Goal: Task Accomplishment & Management: Manage account settings

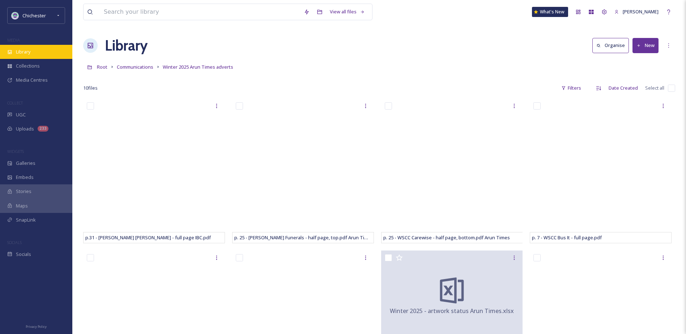
click at [34, 56] on div "Library" at bounding box center [36, 52] width 72 height 14
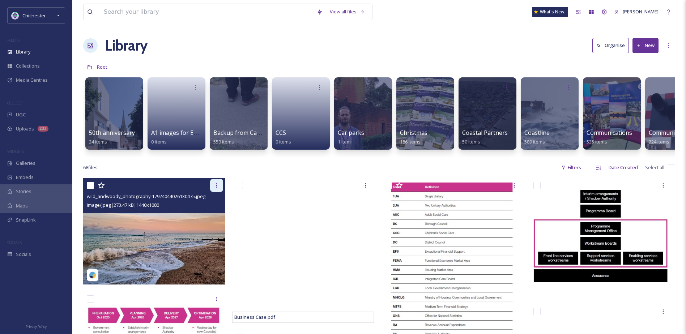
click at [218, 192] on div at bounding box center [216, 185] width 13 height 13
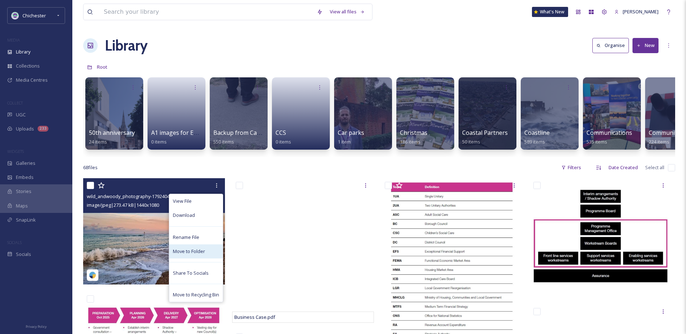
click at [184, 254] on span "Move to Folder" at bounding box center [189, 251] width 32 height 7
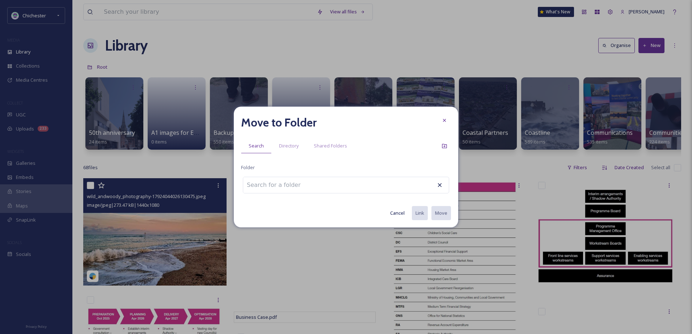
click at [260, 188] on input at bounding box center [283, 185] width 80 height 16
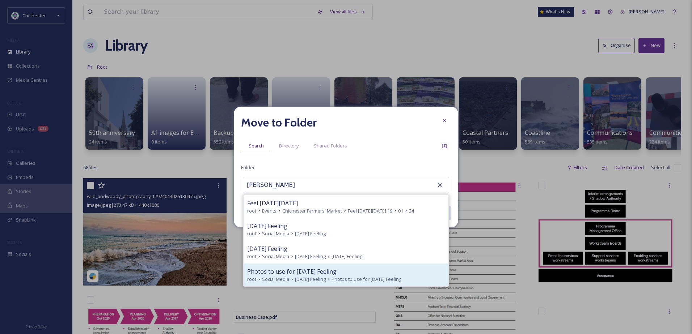
click at [274, 280] on span "Social Media" at bounding box center [275, 279] width 27 height 7
type input "Photos to use for [DATE] Feeling"
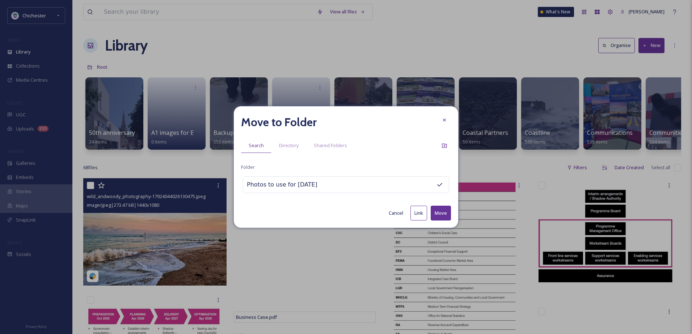
click at [443, 214] on button "Move" at bounding box center [441, 213] width 20 height 15
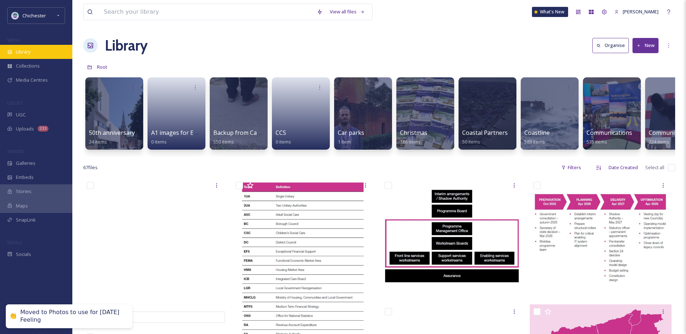
click at [34, 49] on div "Library" at bounding box center [36, 52] width 72 height 14
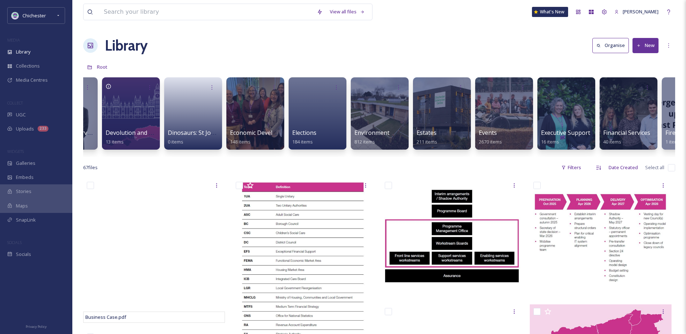
scroll to position [0, 1145]
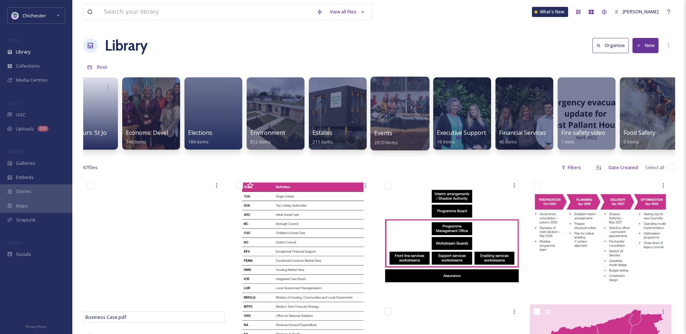
click at [400, 101] on div at bounding box center [399, 114] width 59 height 74
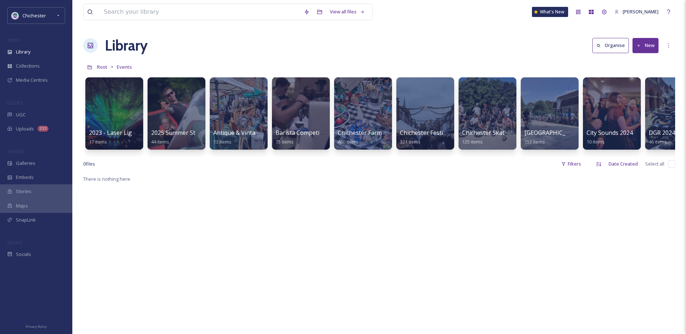
scroll to position [0, 34]
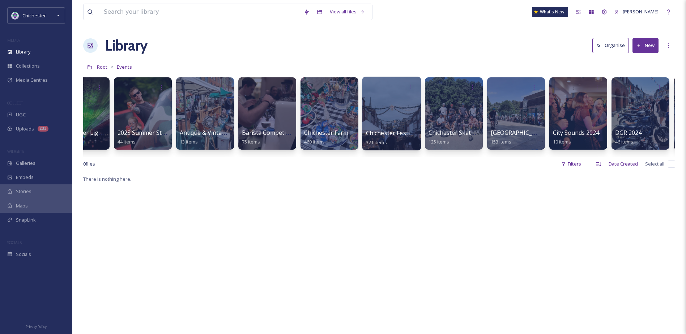
click at [401, 105] on div at bounding box center [391, 114] width 59 height 74
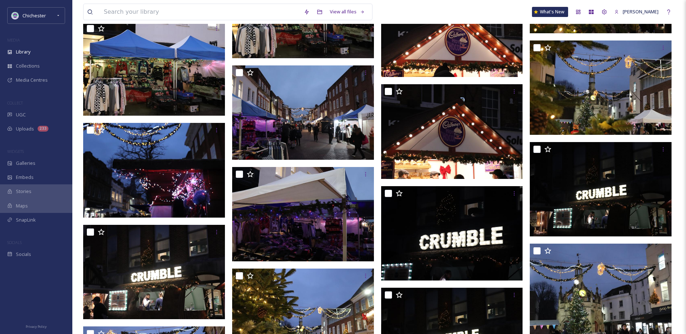
scroll to position [2496, 0]
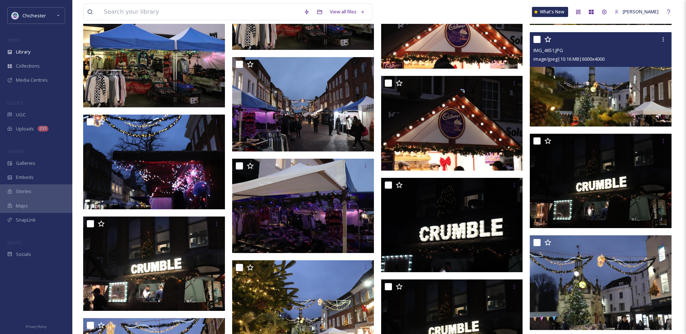
click at [578, 88] on img at bounding box center [601, 79] width 142 height 95
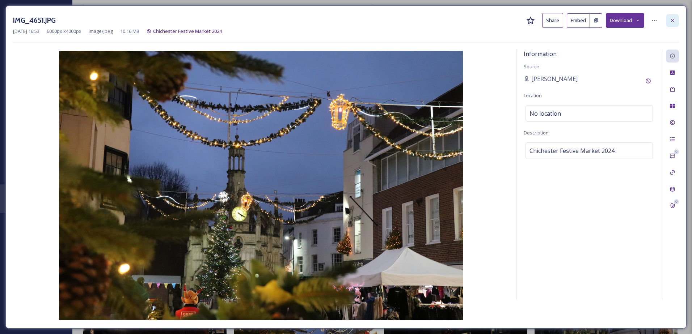
click at [671, 20] on icon at bounding box center [672, 21] width 6 height 6
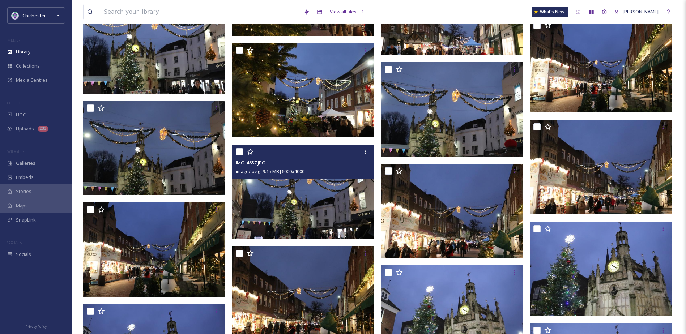
scroll to position [2930, 0]
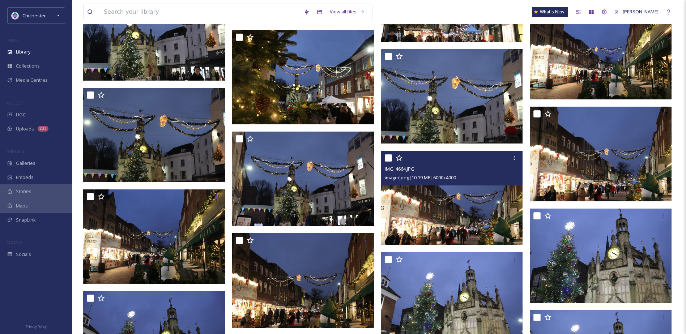
click at [445, 213] on img at bounding box center [452, 198] width 142 height 95
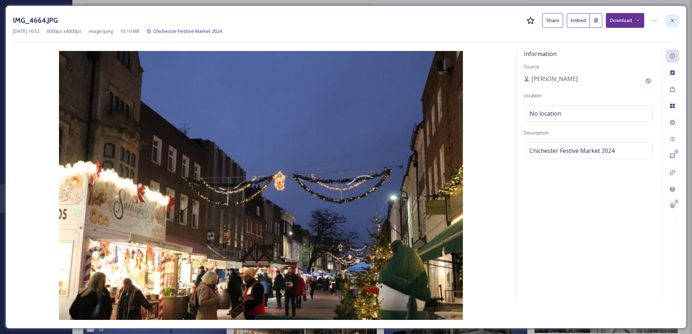
click at [674, 21] on icon at bounding box center [672, 21] width 6 height 6
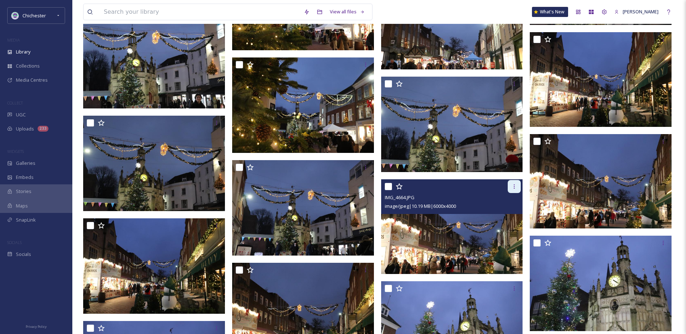
click at [516, 189] on icon at bounding box center [515, 187] width 6 height 6
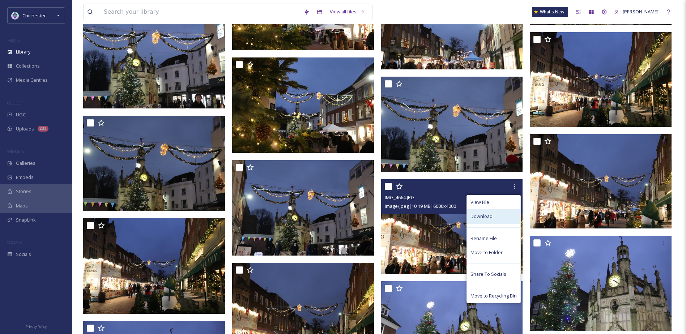
click at [486, 220] on span "Download" at bounding box center [482, 216] width 22 height 7
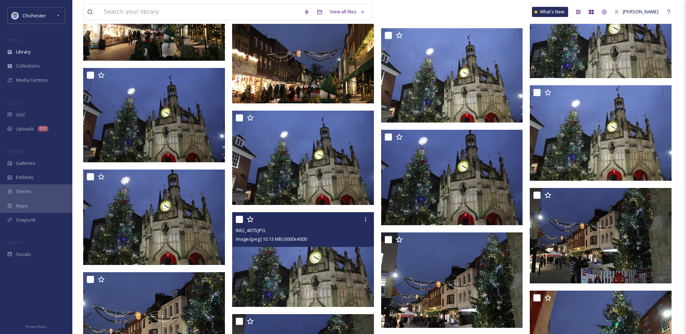
scroll to position [3292, 0]
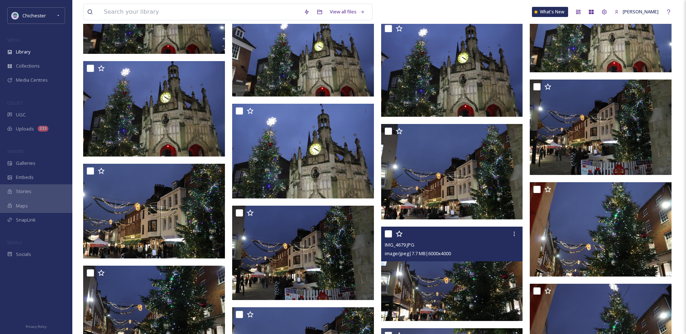
click at [444, 287] on img at bounding box center [452, 274] width 142 height 95
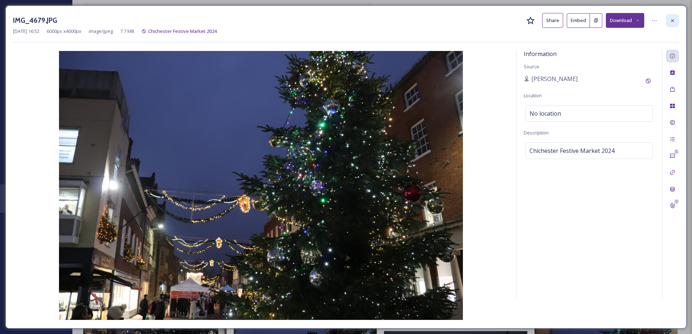
click at [670, 22] on icon at bounding box center [672, 21] width 6 height 6
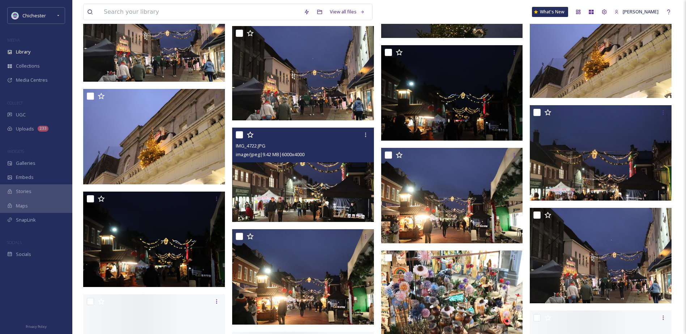
scroll to position [4088, 0]
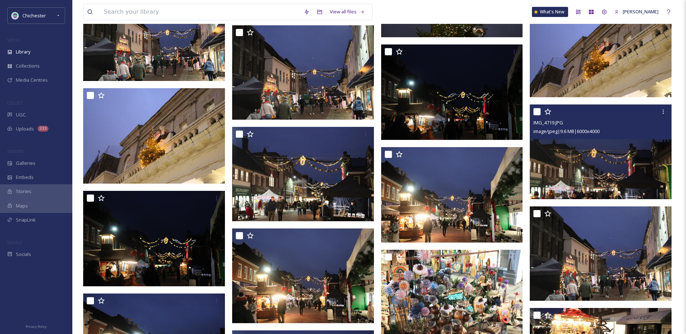
click at [607, 182] on img at bounding box center [601, 152] width 142 height 95
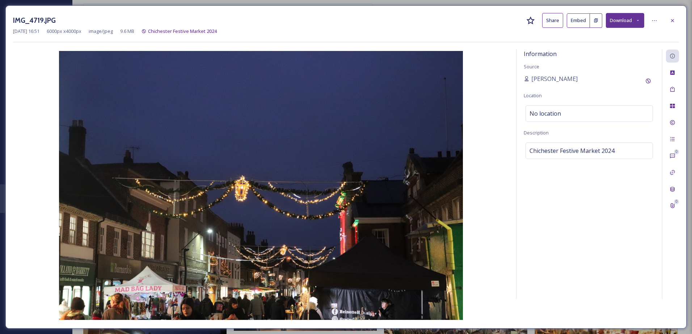
click at [679, 18] on div "IMG_4719.JPG Share Embed Download [DATE] 16:51 6000 px x 4000 px image/jpeg 9.6…" at bounding box center [345, 166] width 681 height 323
click at [669, 16] on div at bounding box center [672, 20] width 13 height 13
